Goal: Task Accomplishment & Management: Complete application form

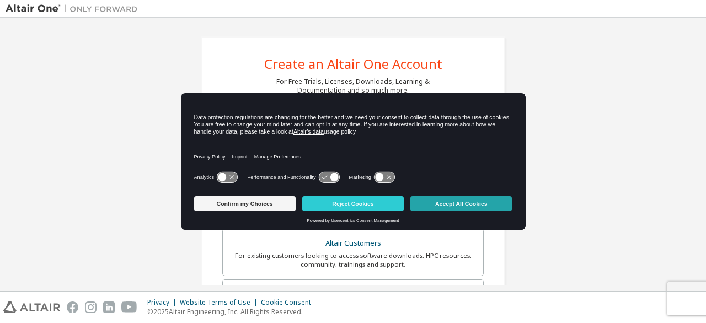
click at [473, 198] on button "Accept All Cookies" at bounding box center [460, 203] width 101 height 15
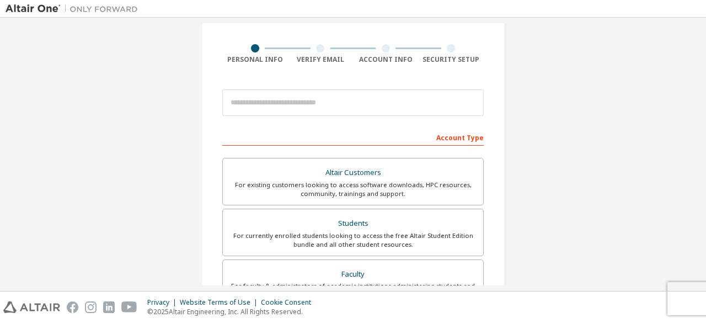
scroll to position [71, 0]
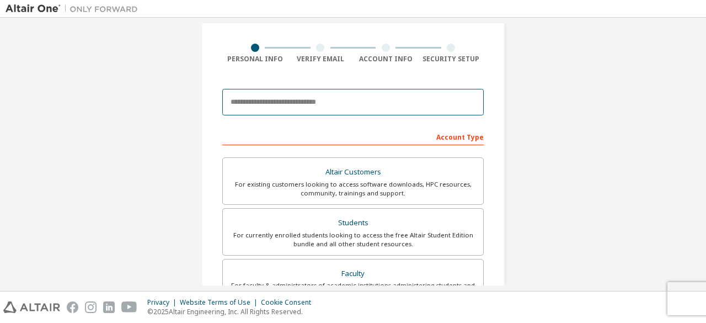
click at [287, 105] on input "email" at bounding box center [352, 102] width 261 height 26
type input "**********"
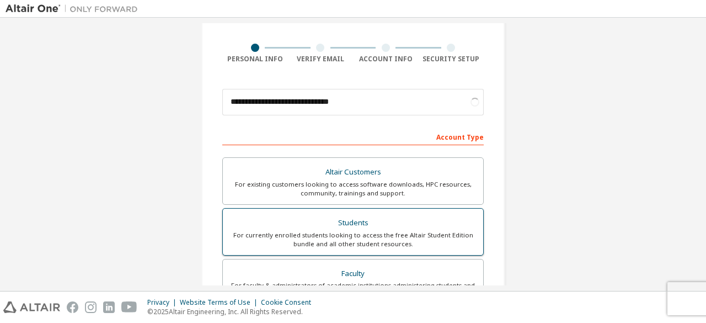
click at [346, 231] on div "For currently enrolled students looking to access the free Altair Student Editi…" at bounding box center [352, 240] width 247 height 18
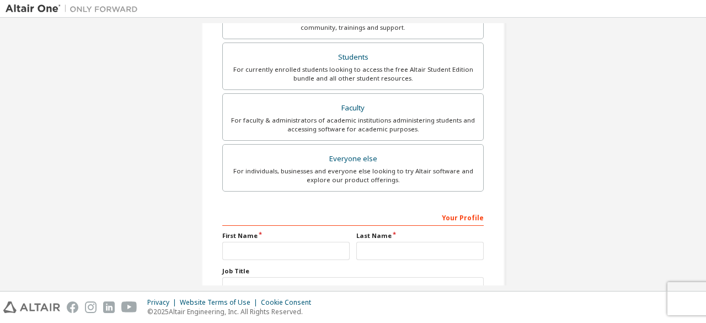
scroll to position [265, 0]
click at [291, 251] on input "text" at bounding box center [285, 250] width 127 height 18
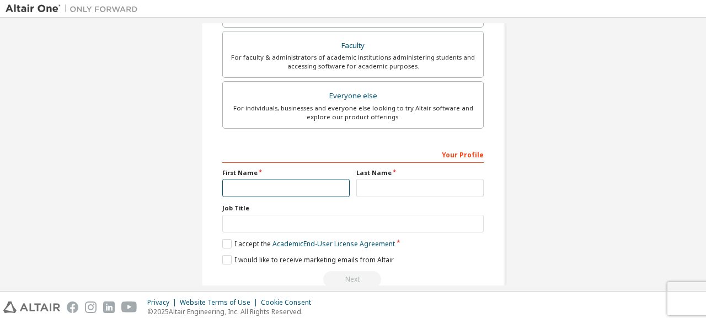
scroll to position [319, 0]
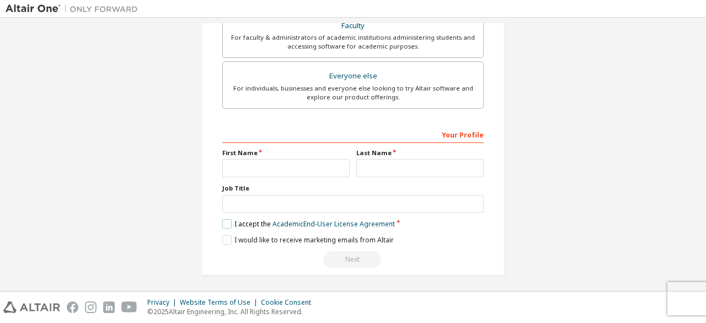
click at [231, 222] on label "I accept the Academic End-User License Agreement" at bounding box center [308, 223] width 173 height 9
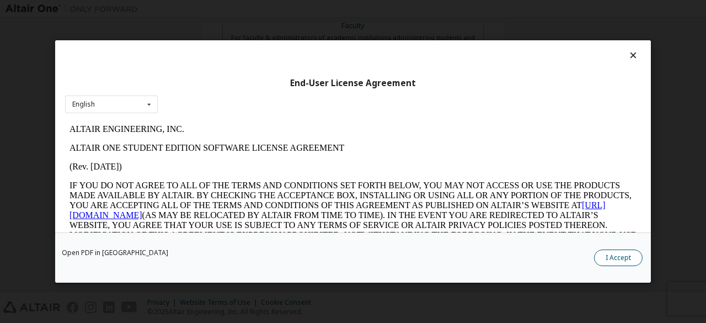
scroll to position [0, 0]
click at [607, 254] on button "I Accept" at bounding box center [618, 257] width 49 height 17
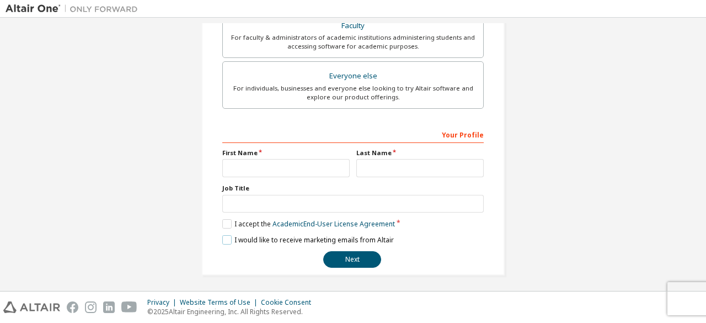
click at [223, 239] on label "I would like to receive marketing emails from Altair" at bounding box center [308, 239] width 172 height 9
click at [254, 169] on input "text" at bounding box center [285, 168] width 127 height 18
type input "*****"
click at [385, 164] on input "text" at bounding box center [419, 168] width 127 height 18
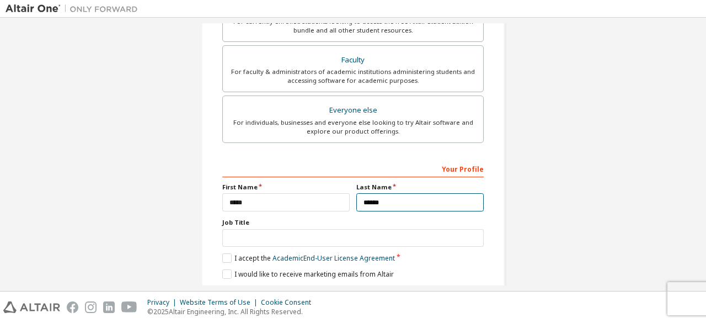
scroll to position [319, 0]
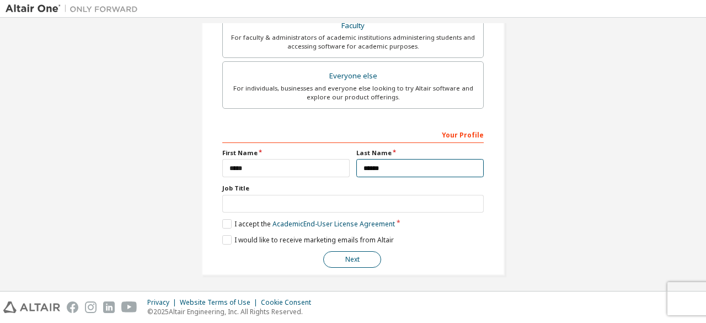
type input "******"
click at [360, 251] on button "Next" at bounding box center [352, 259] width 58 height 17
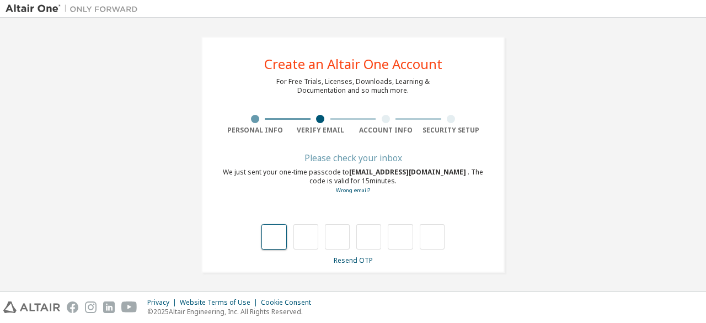
type input "*"
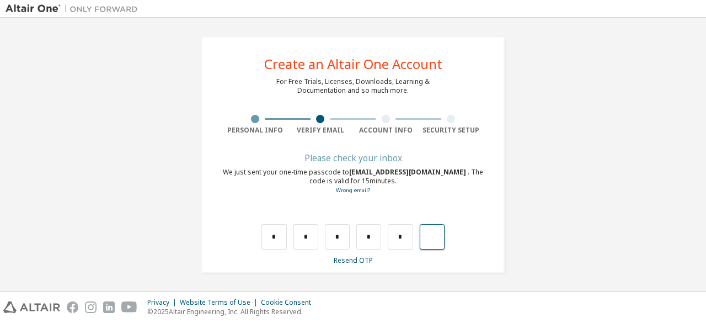
type input "*"
